Goal: Use online tool/utility: Utilize a website feature to perform a specific function

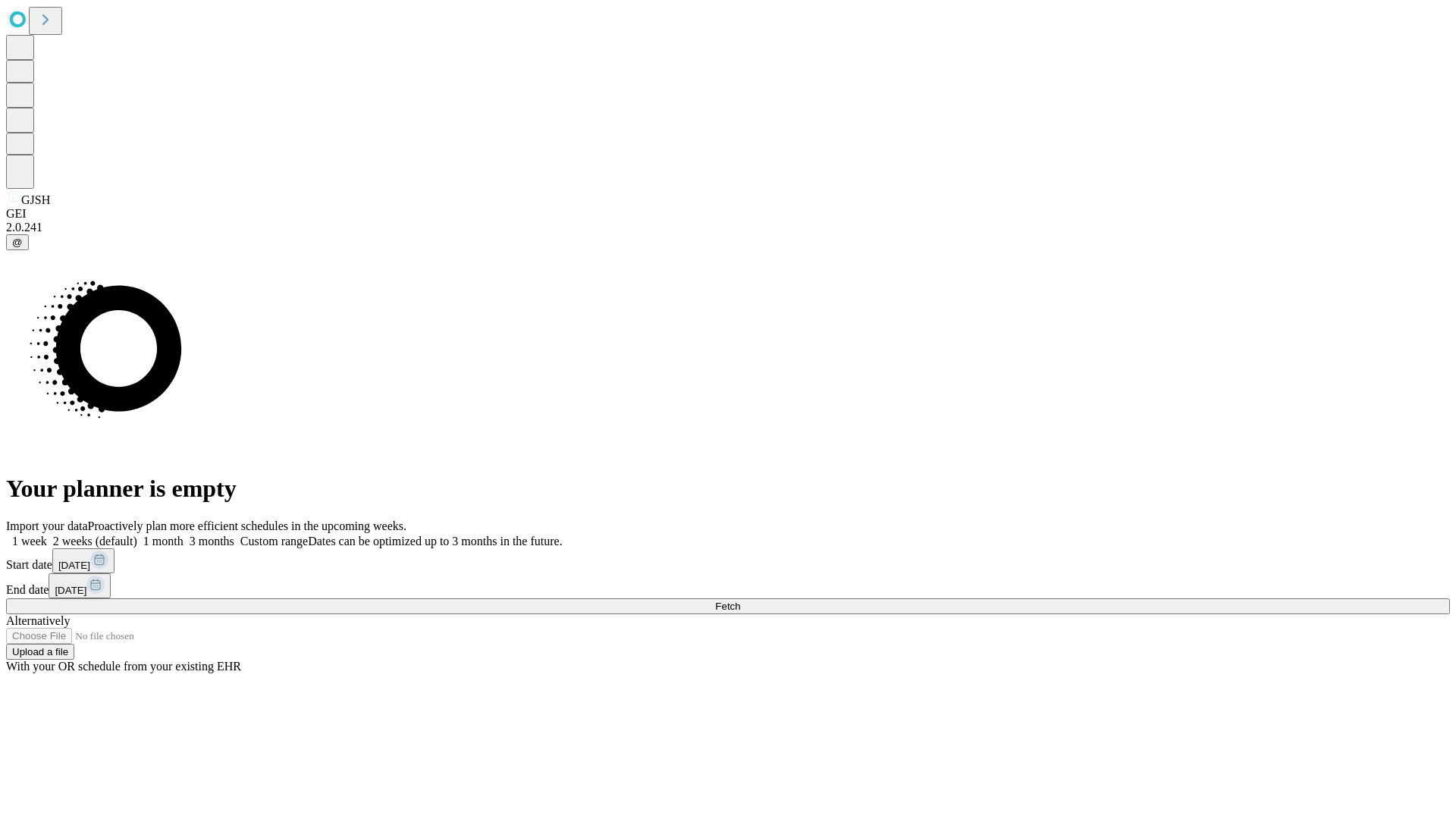
click at [740, 601] on span "Fetch" at bounding box center [728, 607] width 25 height 12
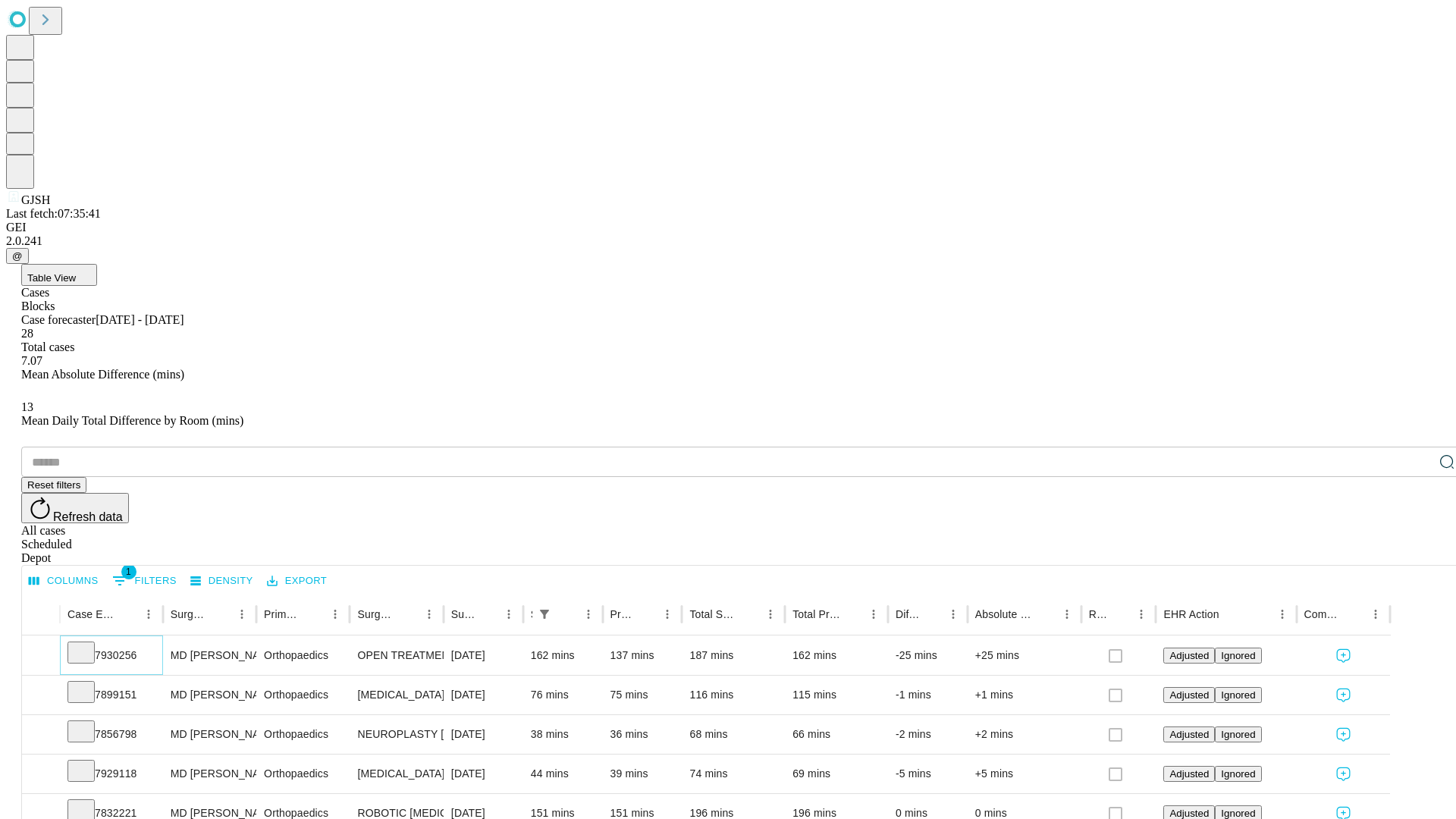
click at [88, 644] on icon at bounding box center [82, 652] width 15 height 15
